Goal: Find specific page/section: Find specific page/section

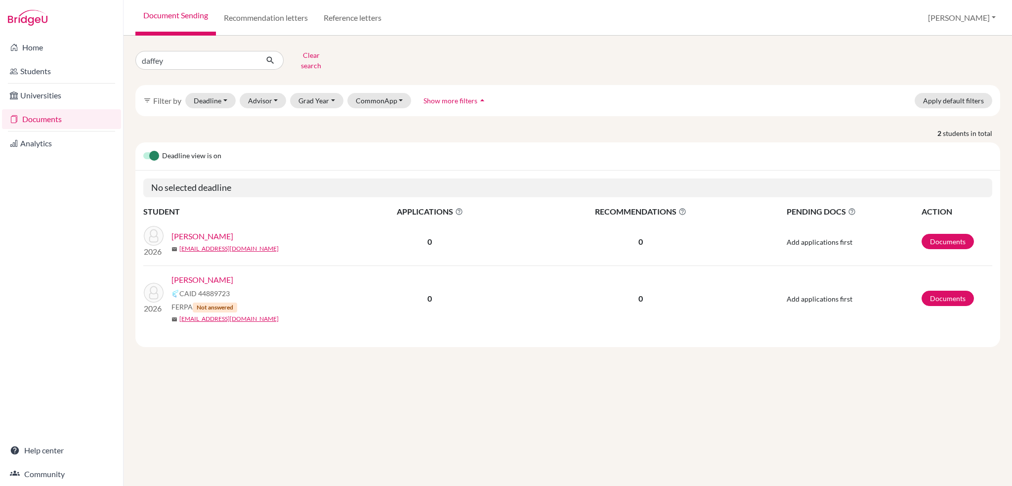
click at [26, 17] on img at bounding box center [28, 18] width 40 height 16
click at [180, 18] on link "Document Sending" at bounding box center [175, 18] width 81 height 36
drag, startPoint x: 196, startPoint y: 59, endPoint x: 66, endPoint y: 57, distance: 130.5
click at [66, 57] on div "Home Students Universities Documents Analytics Help center Community Document S…" at bounding box center [506, 243] width 1012 height 486
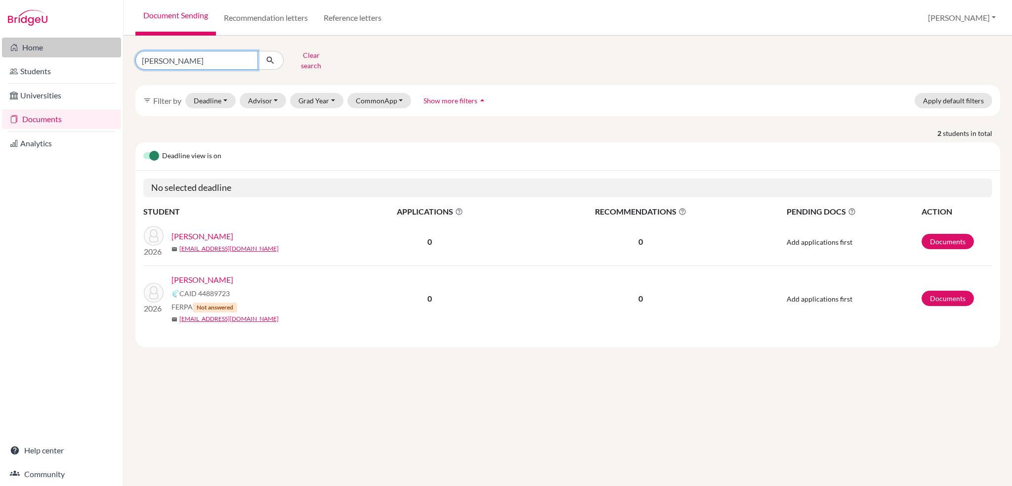
type input "parker"
click button "submit" at bounding box center [270, 60] width 26 height 19
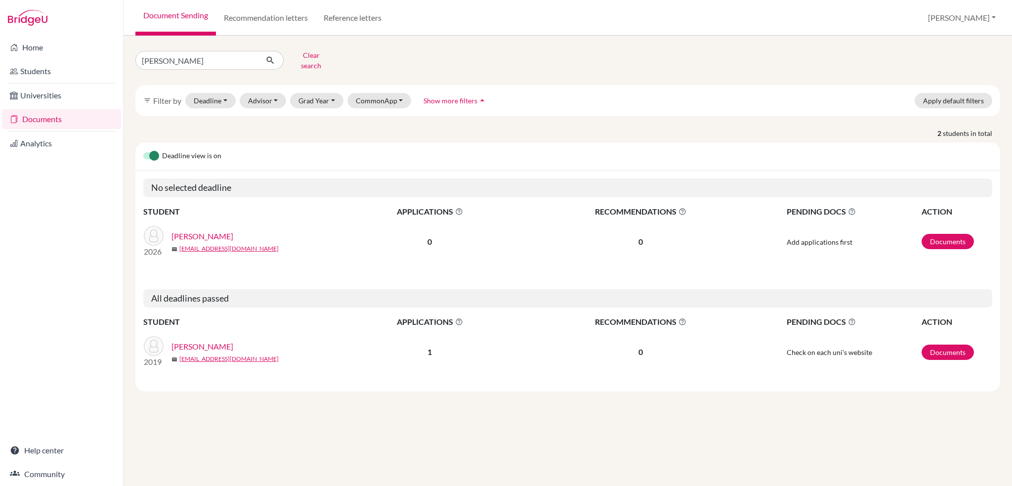
click at [206, 230] on link "Whiting, Parker" at bounding box center [202, 236] width 62 height 12
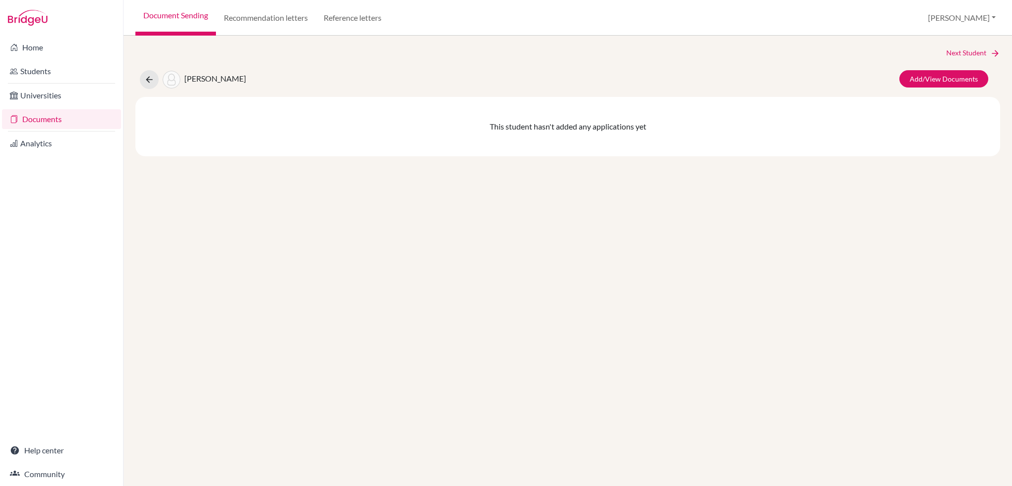
click at [168, 17] on link "Document Sending" at bounding box center [175, 18] width 81 height 36
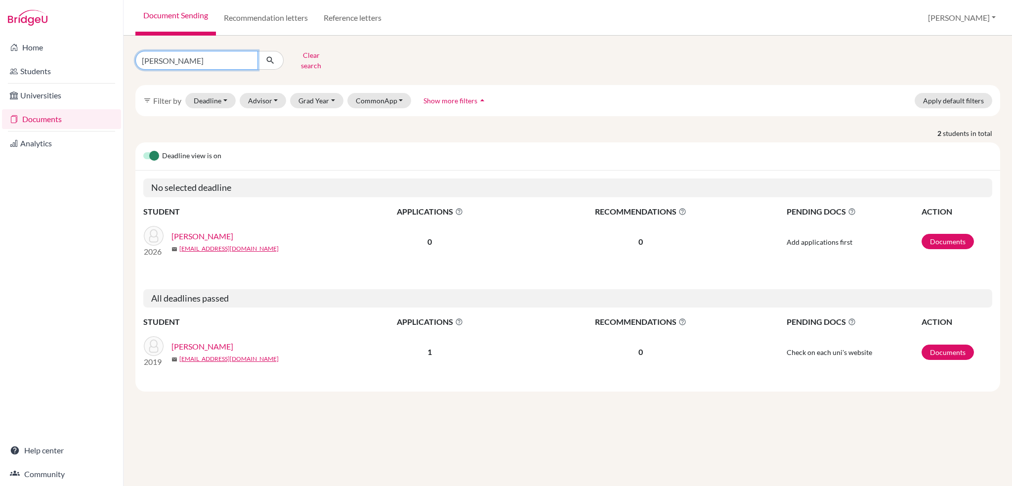
click at [186, 56] on input "parker" at bounding box center [196, 60] width 123 height 19
drag, startPoint x: 185, startPoint y: 56, endPoint x: 67, endPoint y: 59, distance: 118.7
click at [67, 59] on div "Home Students Universities Documents Analytics Help center Community Document S…" at bounding box center [506, 243] width 1012 height 486
type input "[PERSON_NAME]"
click button "submit" at bounding box center [270, 60] width 26 height 19
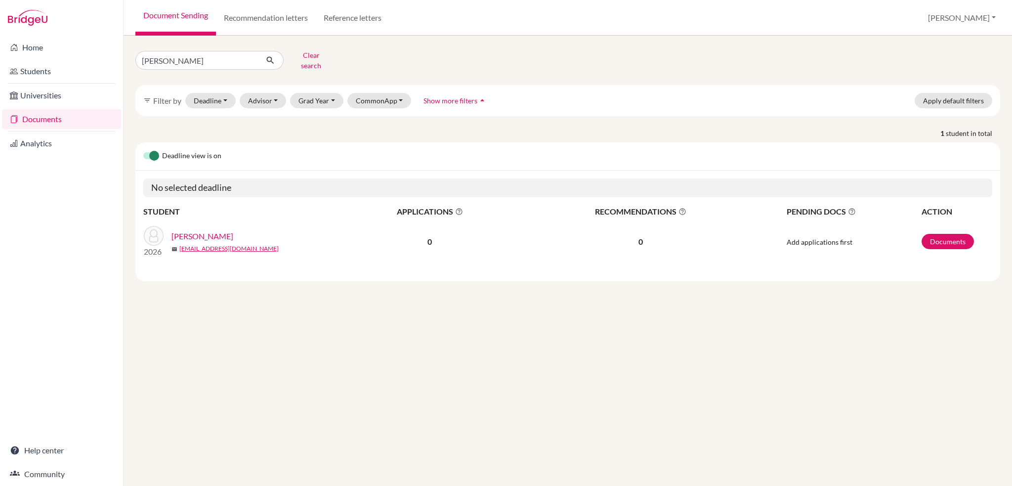
click at [217, 230] on link "[PERSON_NAME]" at bounding box center [202, 236] width 62 height 12
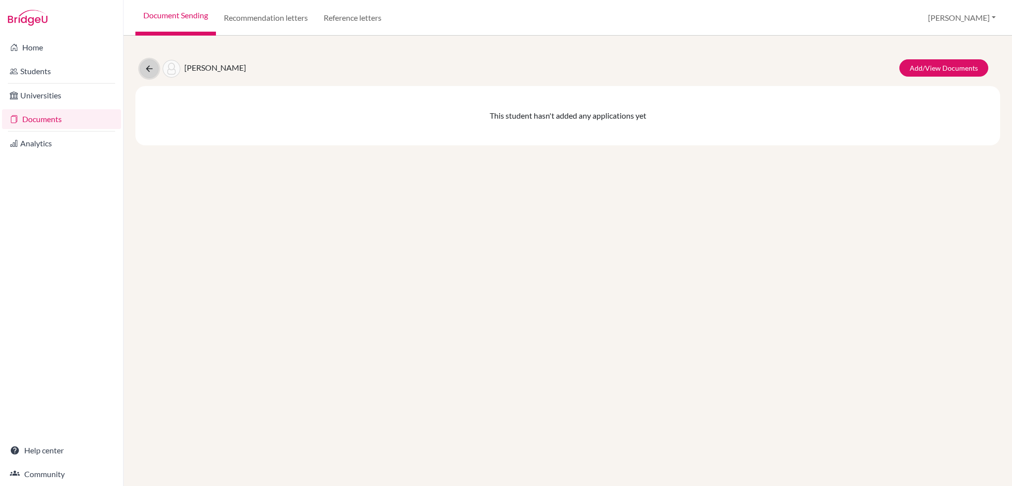
click at [148, 68] on icon at bounding box center [149, 69] width 10 height 10
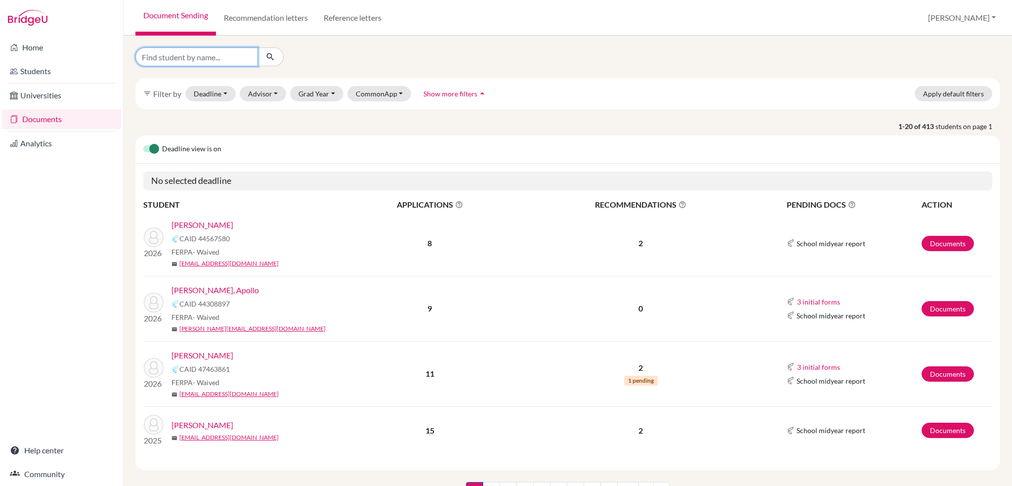
click at [172, 58] on input "Find student by name..." at bounding box center [196, 56] width 123 height 19
type input "[PERSON_NAME]"
click at [276, 56] on button "submit" at bounding box center [270, 56] width 26 height 19
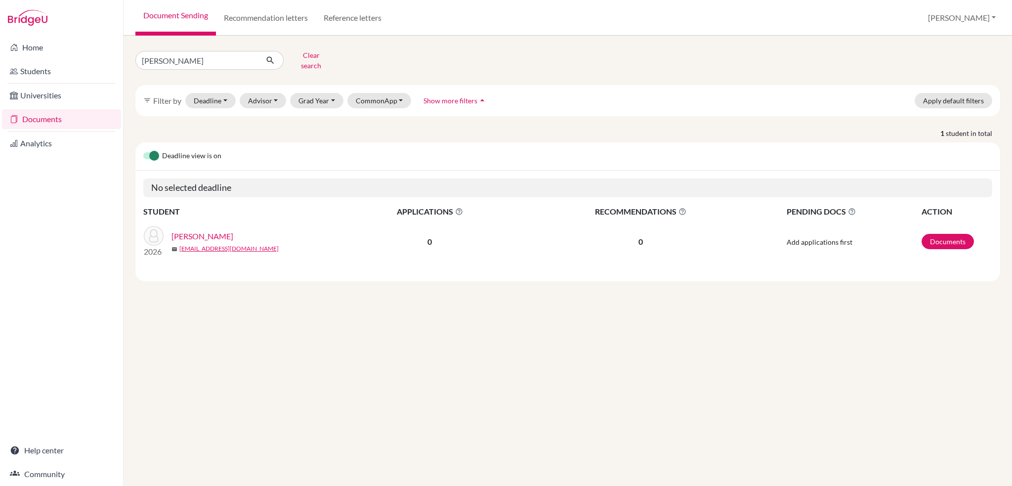
click at [214, 230] on link "[PERSON_NAME]" at bounding box center [202, 236] width 62 height 12
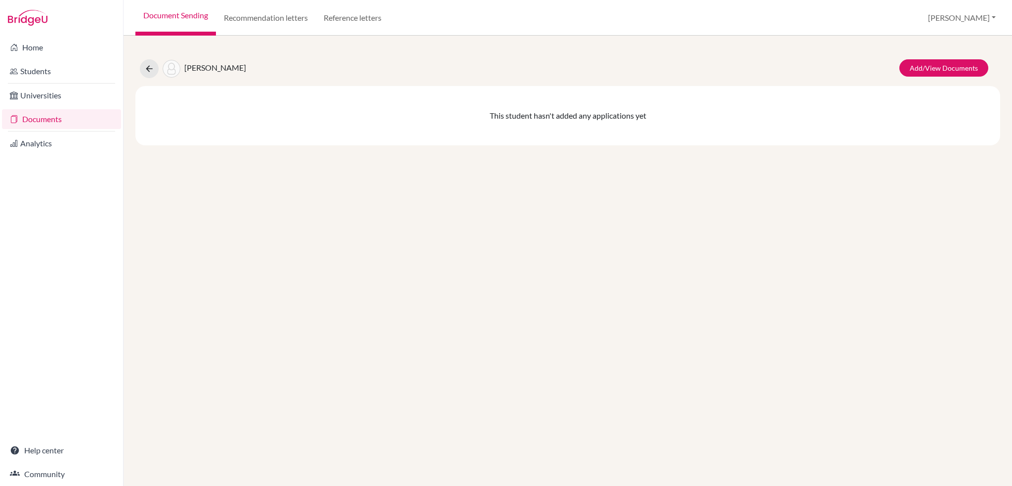
click at [852, 45] on div "[PERSON_NAME]/View Documents This student hasn't added any applications yet" at bounding box center [568, 261] width 889 height 450
click at [51, 122] on link "Documents" at bounding box center [61, 119] width 119 height 20
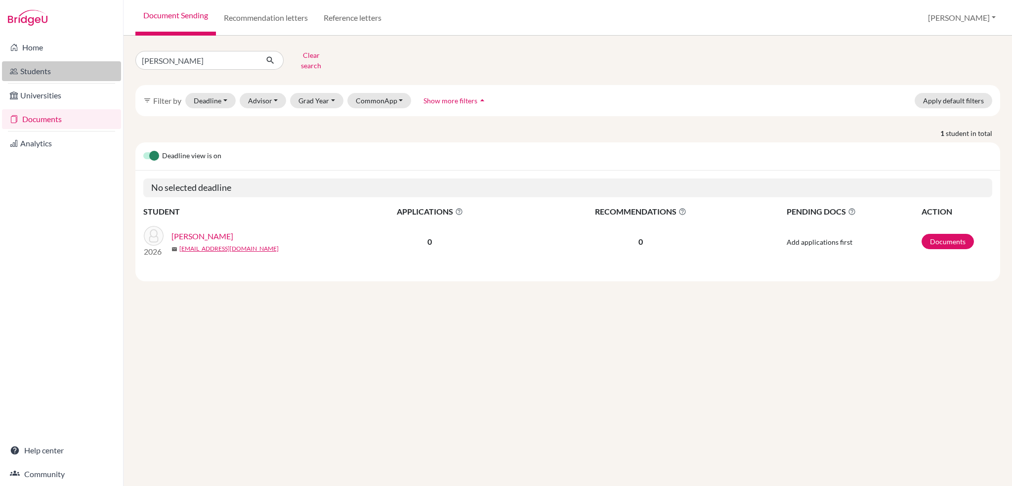
click at [32, 67] on link "Students" at bounding box center [61, 71] width 119 height 20
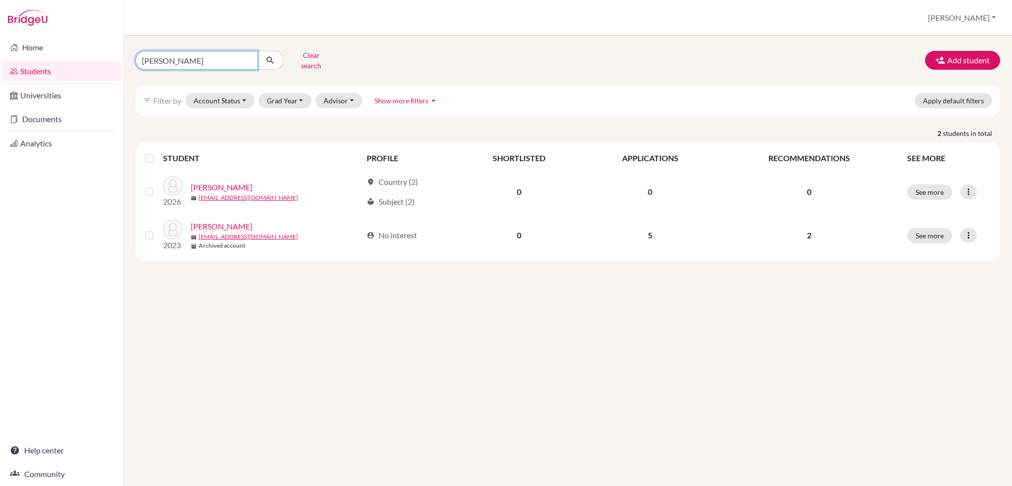
click at [250, 57] on input "gabriel" at bounding box center [196, 60] width 123 height 19
click at [246, 57] on input "gabriel" at bounding box center [196, 60] width 123 height 19
click at [16, 73] on icon at bounding box center [14, 71] width 8 height 12
drag, startPoint x: 177, startPoint y: 59, endPoint x: 0, endPoint y: 43, distance: 177.6
click at [0, 43] on div "Home Students Universities Documents Analytics Help center Community Students o…" at bounding box center [506, 243] width 1012 height 486
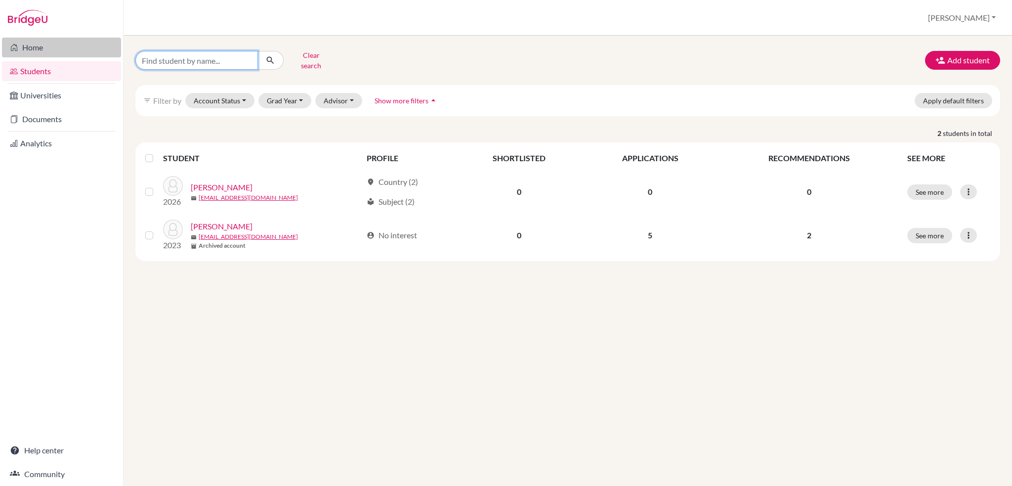
click at [257, 51] on button "submit" at bounding box center [270, 60] width 26 height 19
click at [295, 62] on button "Clear search" at bounding box center [311, 60] width 55 height 26
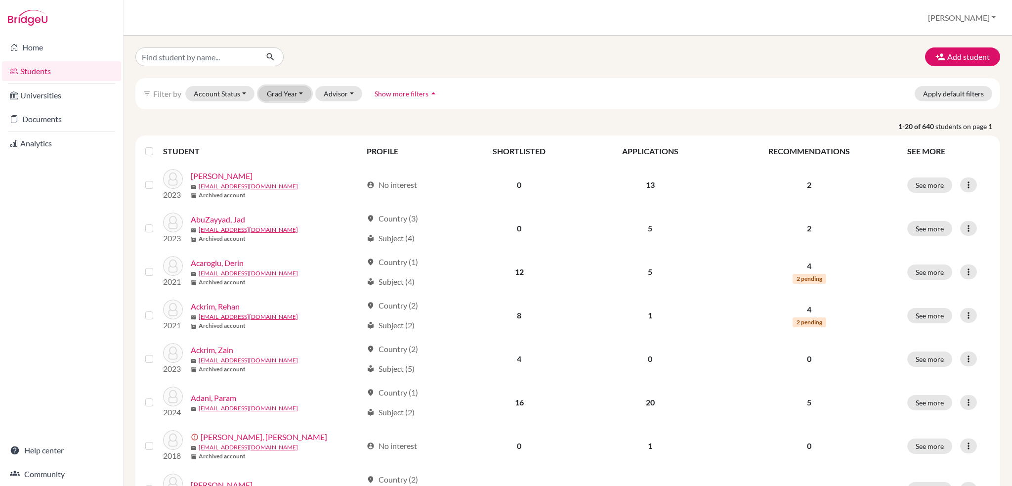
click at [285, 91] on button "Grad Year" at bounding box center [284, 93] width 53 height 15
click at [279, 115] on span "2026" at bounding box center [280, 115] width 18 height 12
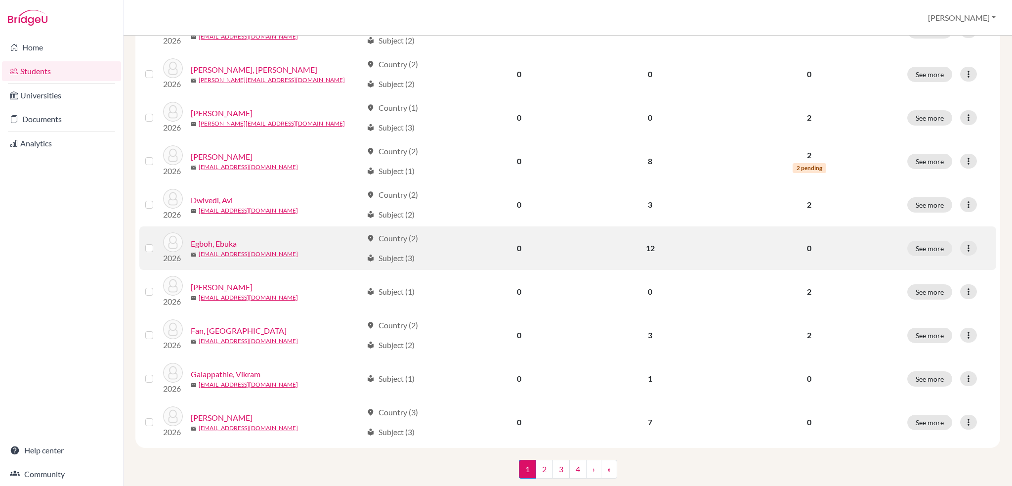
scroll to position [644, 0]
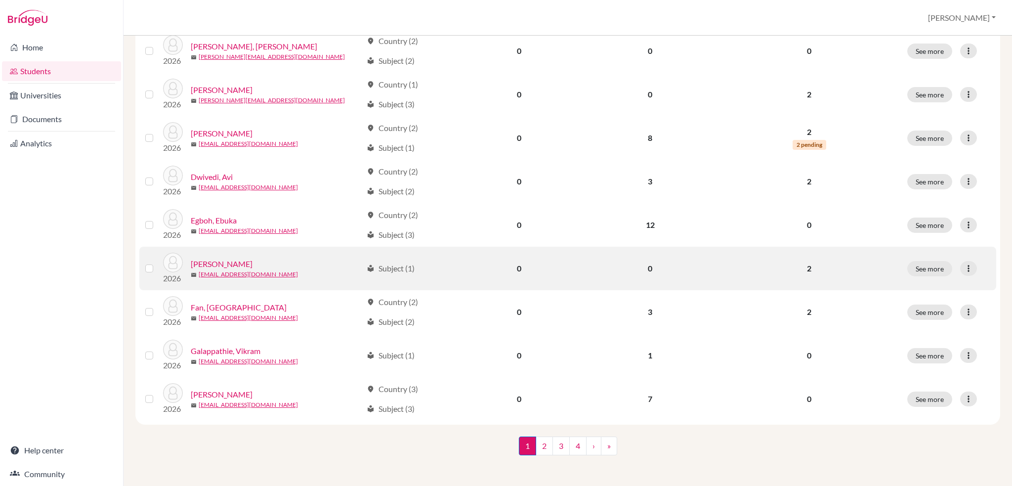
click at [221, 266] on link "Fairclough, Theo" at bounding box center [222, 264] width 62 height 12
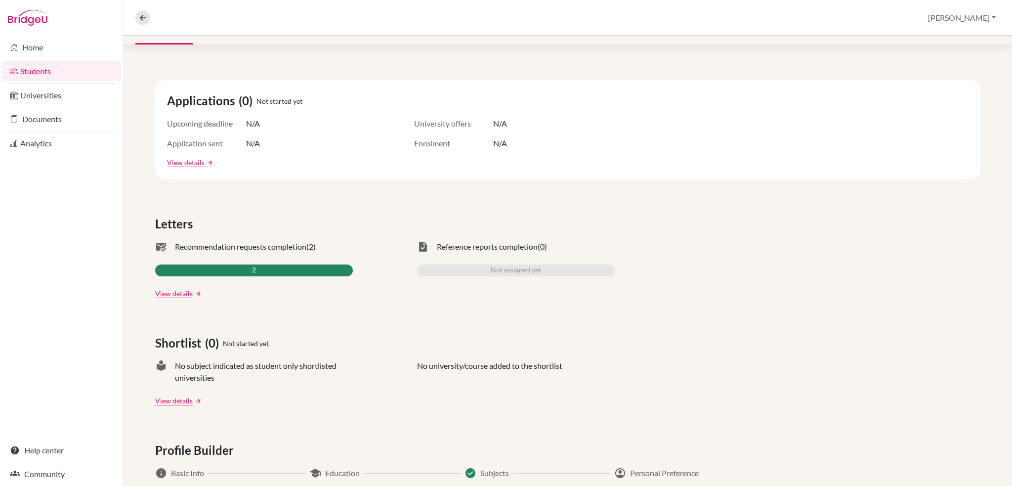
scroll to position [135, 0]
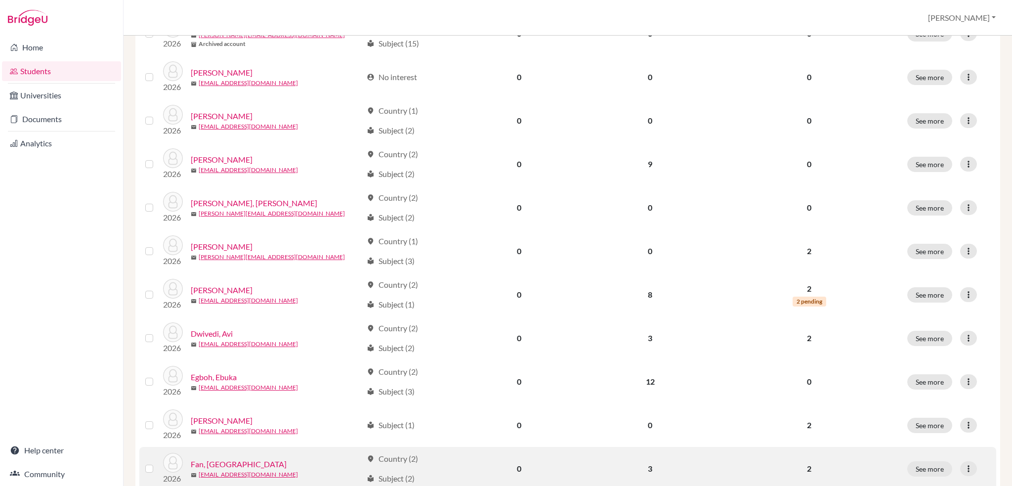
scroll to position [593, 0]
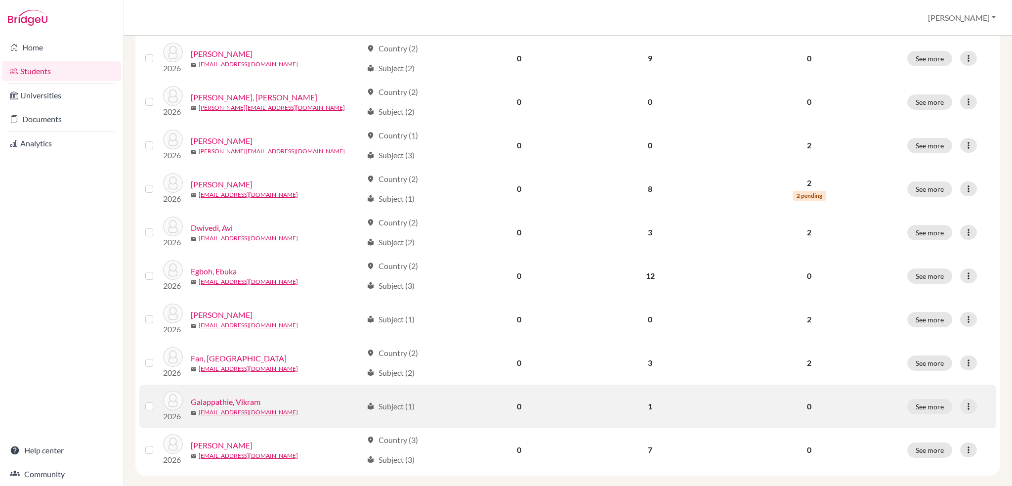
click at [241, 399] on link "Galappathie, Vikram" at bounding box center [226, 402] width 70 height 12
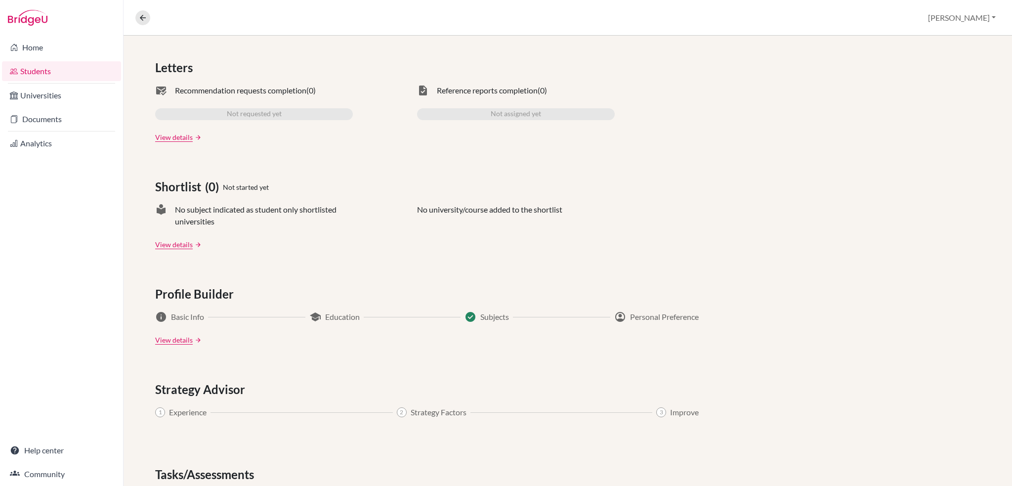
scroll to position [383, 0]
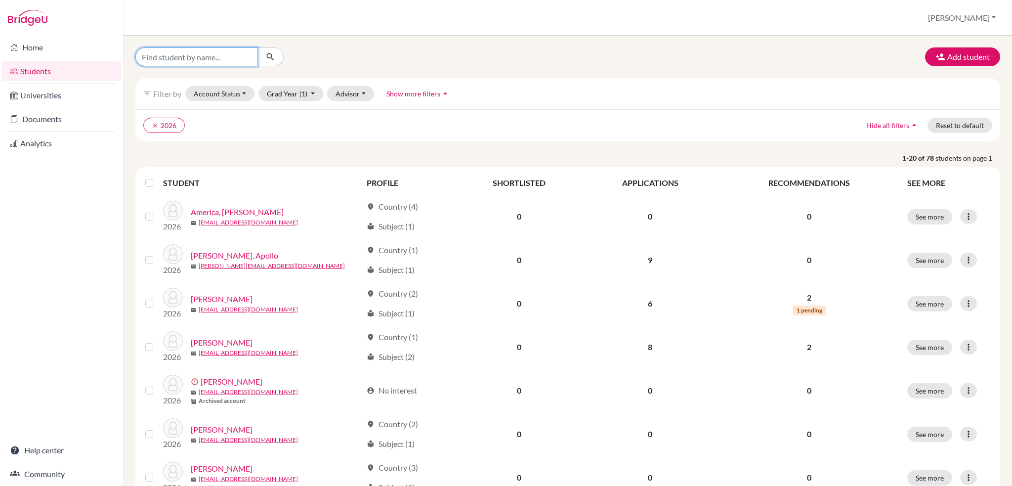
click at [207, 56] on input "Find student by name..." at bounding box center [196, 56] width 123 height 19
type input "[PERSON_NAME]"
click at [275, 53] on button "submit" at bounding box center [270, 56] width 26 height 19
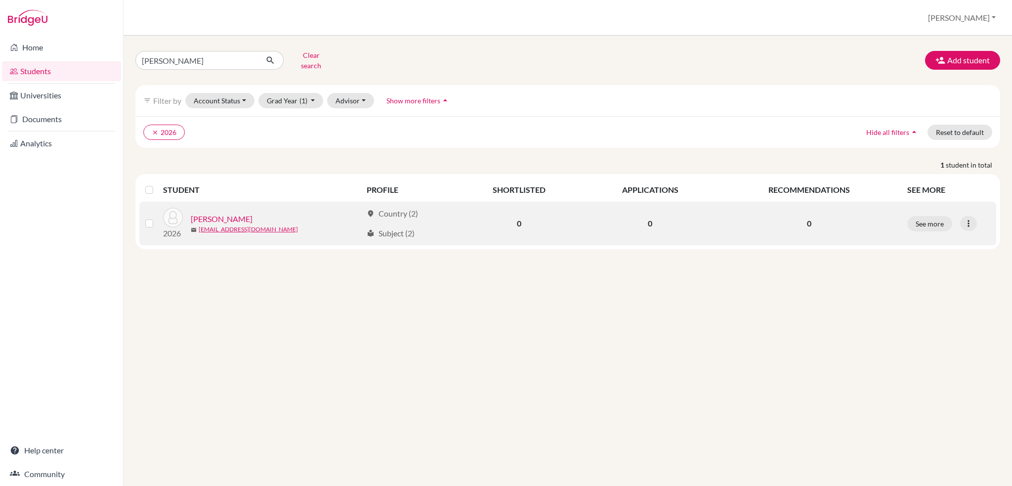
click at [214, 213] on link "[PERSON_NAME]" at bounding box center [222, 219] width 62 height 12
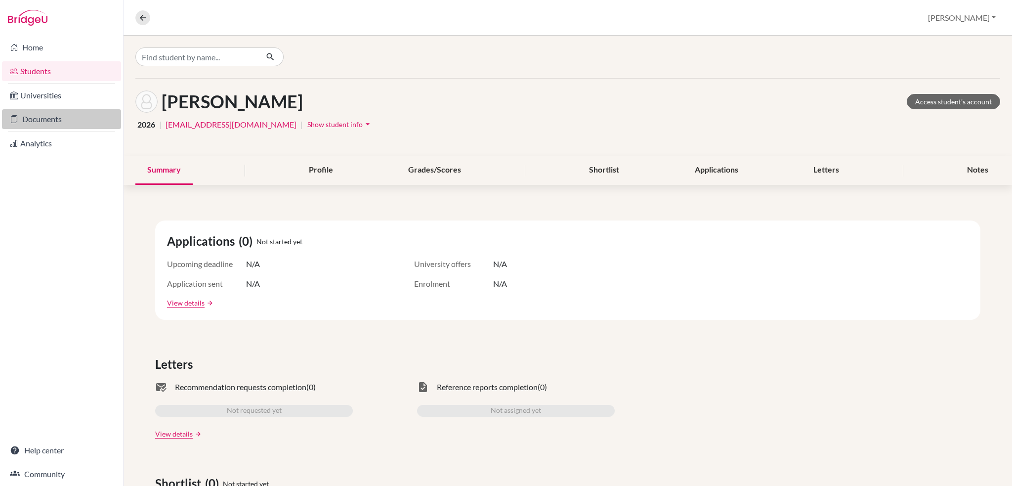
click at [49, 116] on link "Documents" at bounding box center [61, 119] width 119 height 20
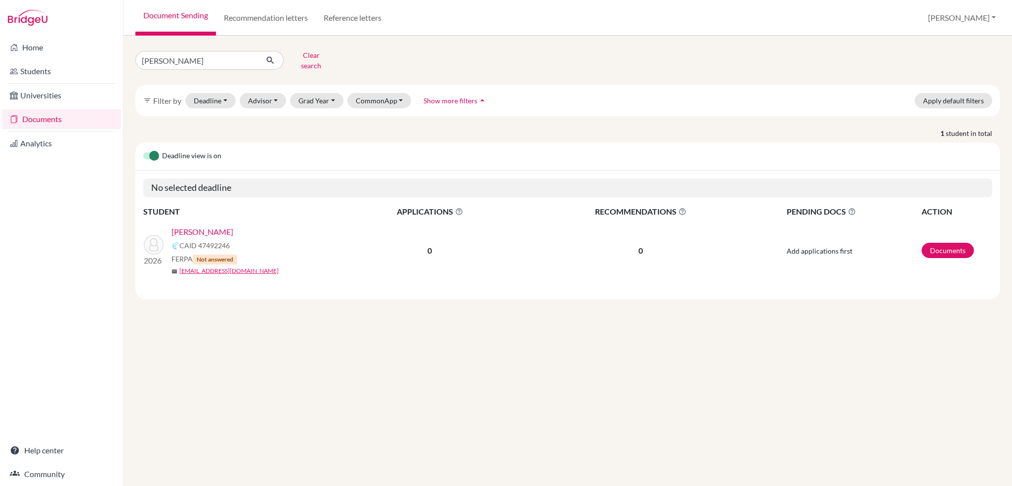
click at [208, 226] on link "[PERSON_NAME]" at bounding box center [202, 232] width 62 height 12
